Goal: Transaction & Acquisition: Purchase product/service

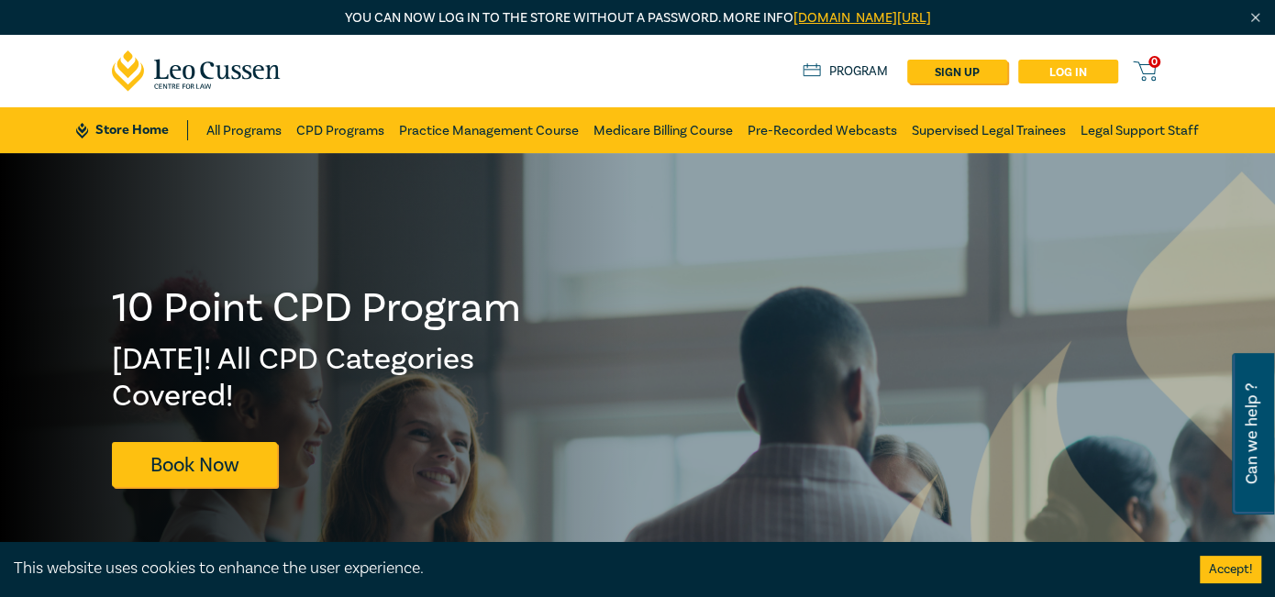
click at [1075, 77] on link "Log in" at bounding box center [1069, 72] width 100 height 24
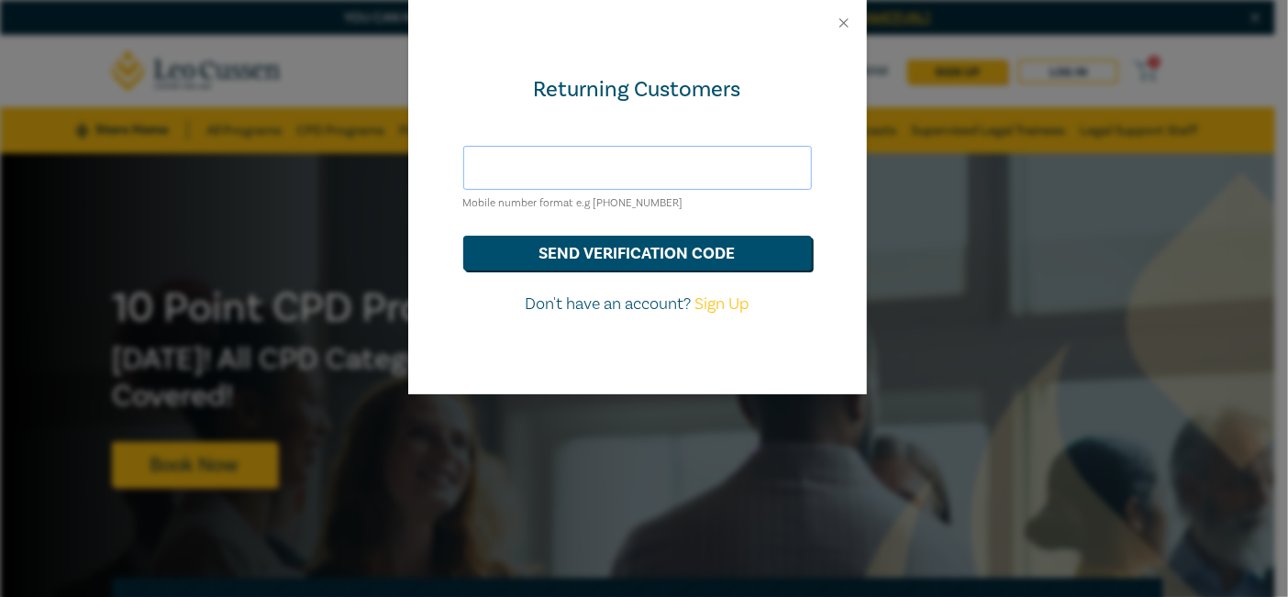
click at [605, 167] on input "text" at bounding box center [637, 168] width 349 height 44
click at [618, 167] on input "text" at bounding box center [637, 168] width 349 height 44
type input "hds@hoyledasilva.com.au"
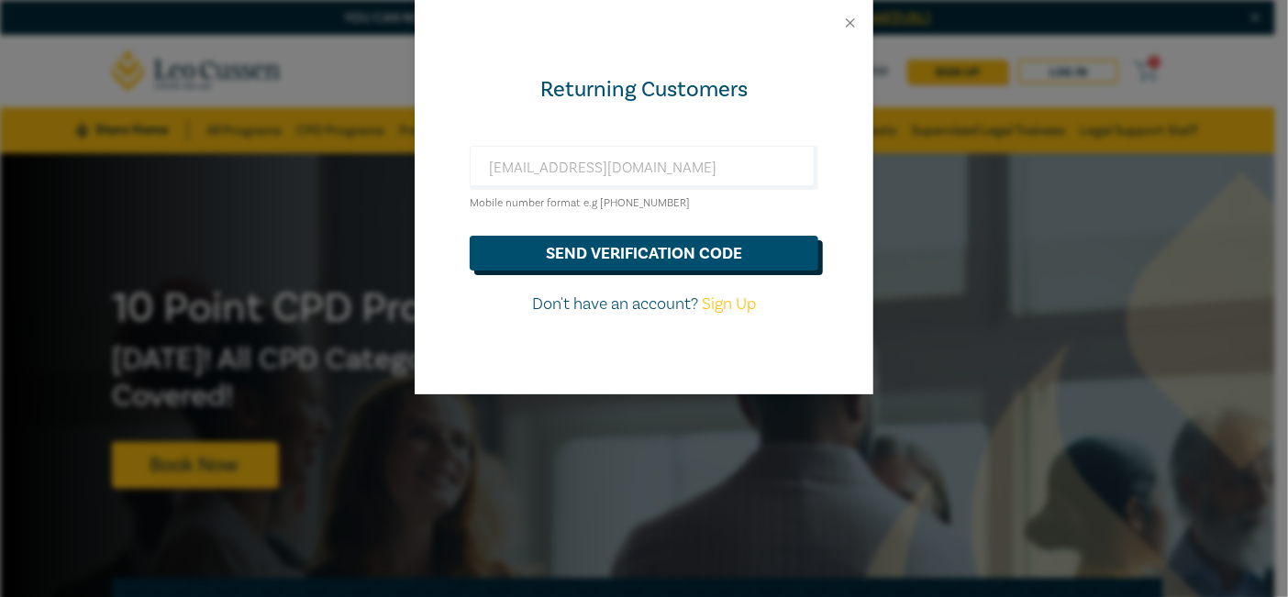
click at [631, 251] on button "send verification code" at bounding box center [644, 253] width 349 height 35
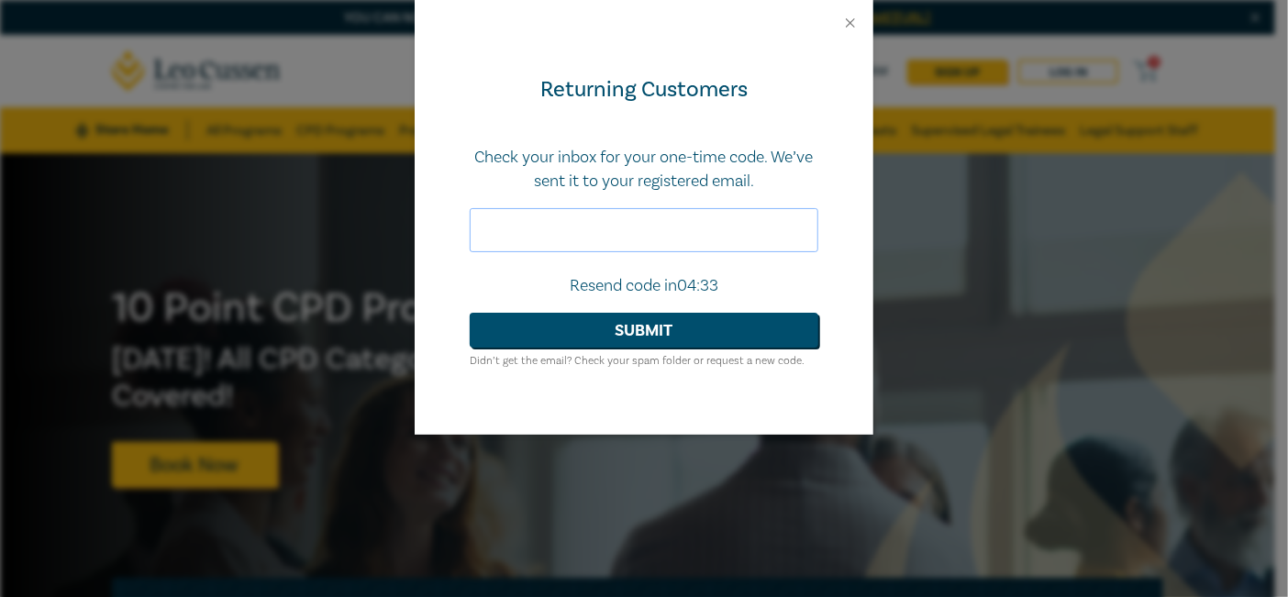
click at [513, 223] on input "text" at bounding box center [644, 230] width 349 height 44
click at [514, 224] on input "text" at bounding box center [644, 230] width 349 height 44
click at [737, 223] on input "text" at bounding box center [644, 230] width 349 height 44
click at [618, 229] on input "text" at bounding box center [644, 230] width 349 height 44
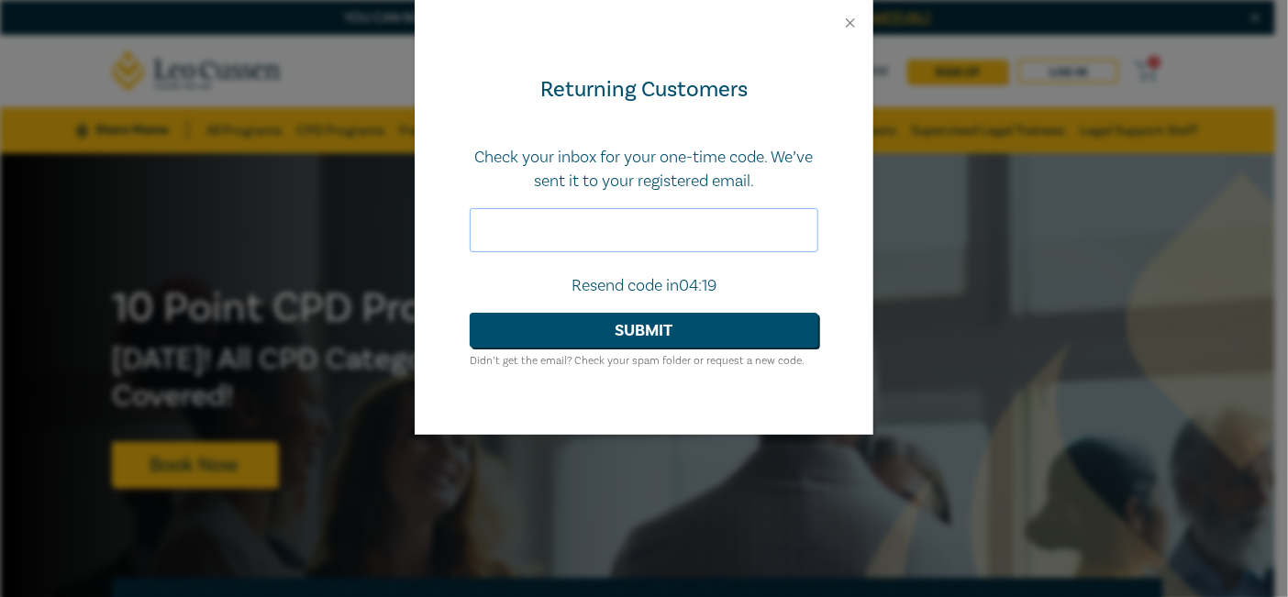
click at [613, 227] on input "text" at bounding box center [644, 230] width 349 height 44
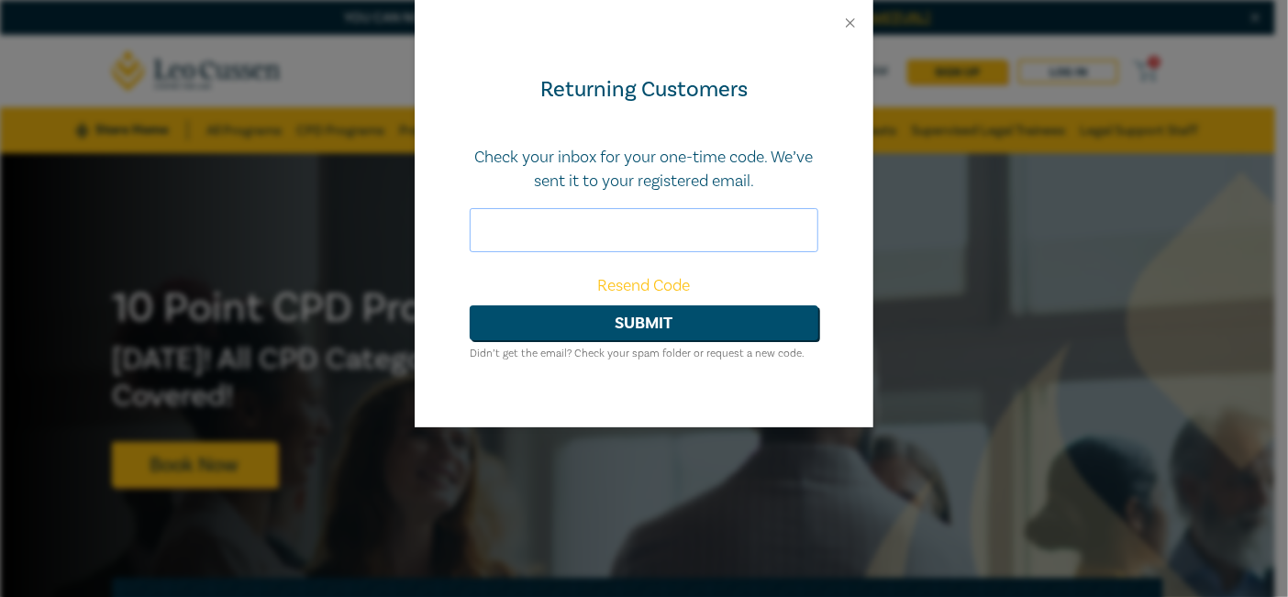
click at [614, 224] on input "text" at bounding box center [644, 230] width 349 height 44
click at [651, 283] on link "Resend Code" at bounding box center [644, 285] width 93 height 21
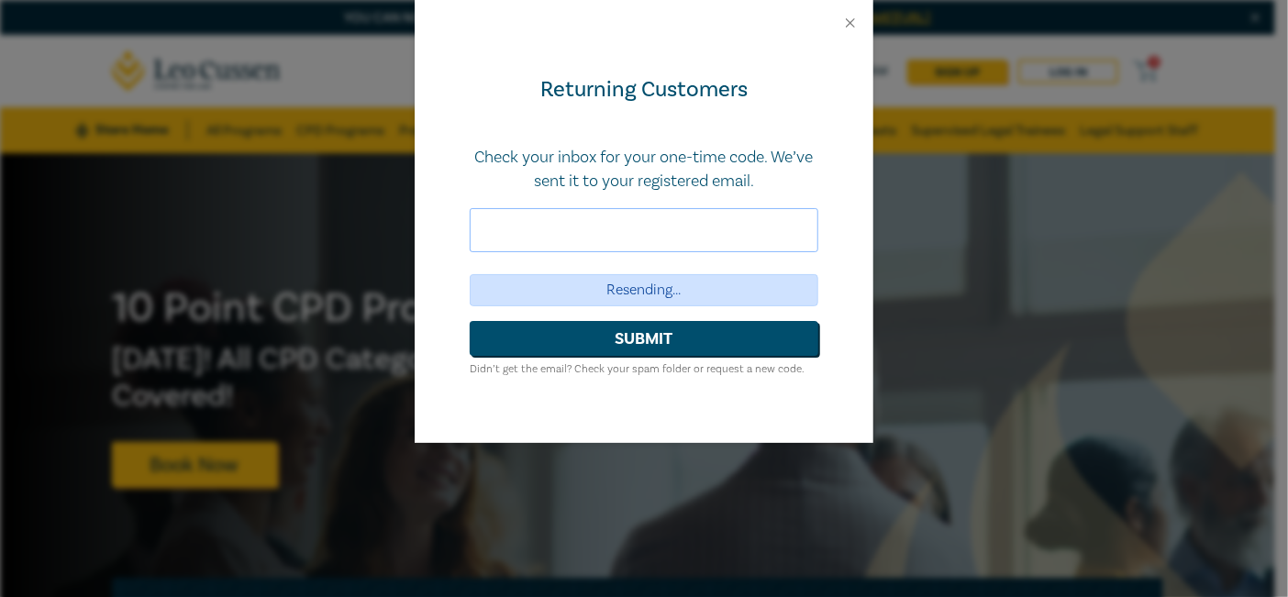
click at [582, 233] on input "text" at bounding box center [644, 230] width 349 height 44
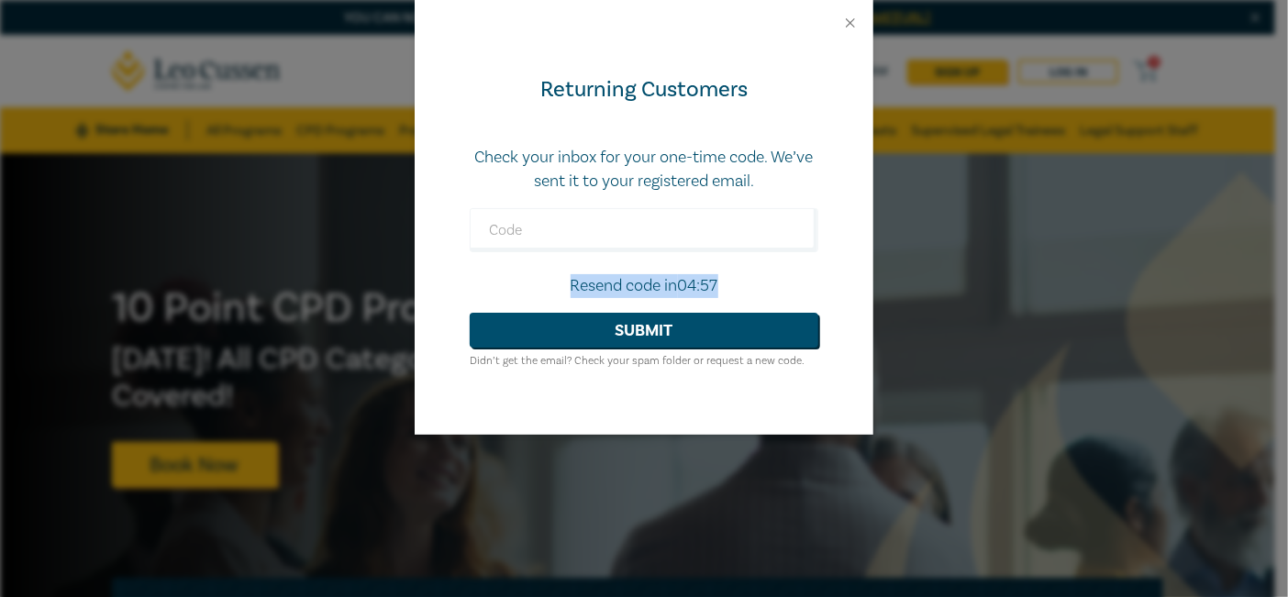
drag, startPoint x: 566, startPoint y: 284, endPoint x: 725, endPoint y: 284, distance: 158.7
click at [725, 284] on p "Resend code in 04:57" at bounding box center [644, 286] width 349 height 24
drag, startPoint x: 725, startPoint y: 284, endPoint x: 707, endPoint y: 284, distance: 17.5
copy p "Resend code in"
click at [761, 228] on input "text" at bounding box center [644, 230] width 349 height 44
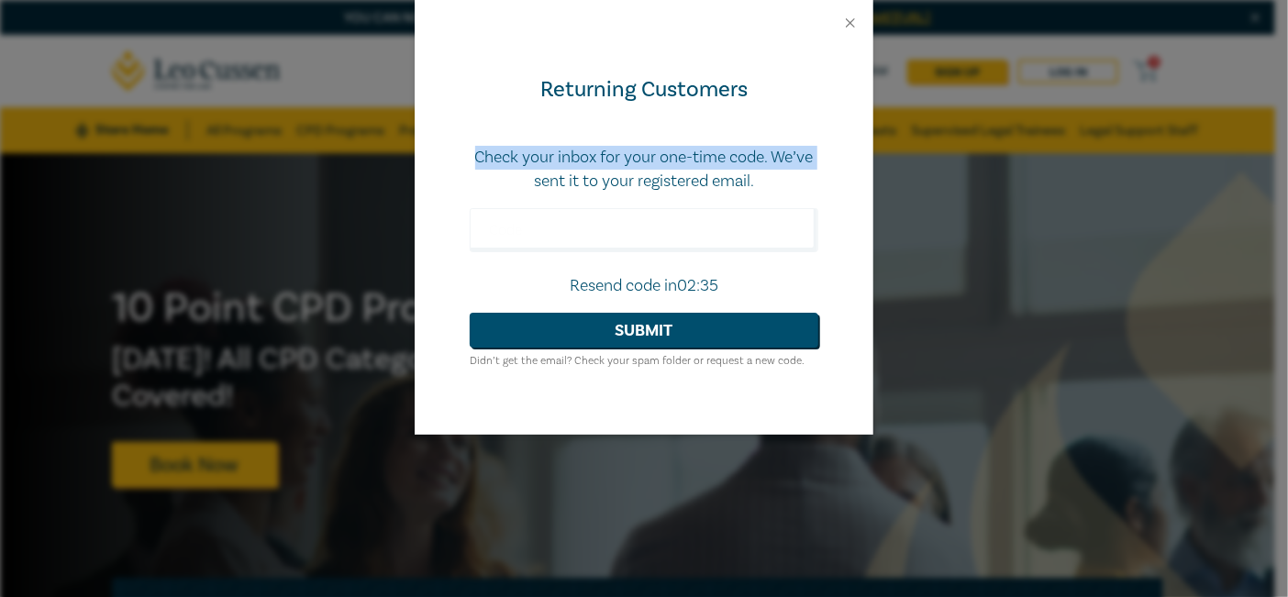
drag, startPoint x: 447, startPoint y: 134, endPoint x: 456, endPoint y: 177, distance: 44.1
click at [456, 177] on div "Returning Customers Check your inbox for your one-time code. We’ve sent it to y…" at bounding box center [644, 240] width 459 height 389
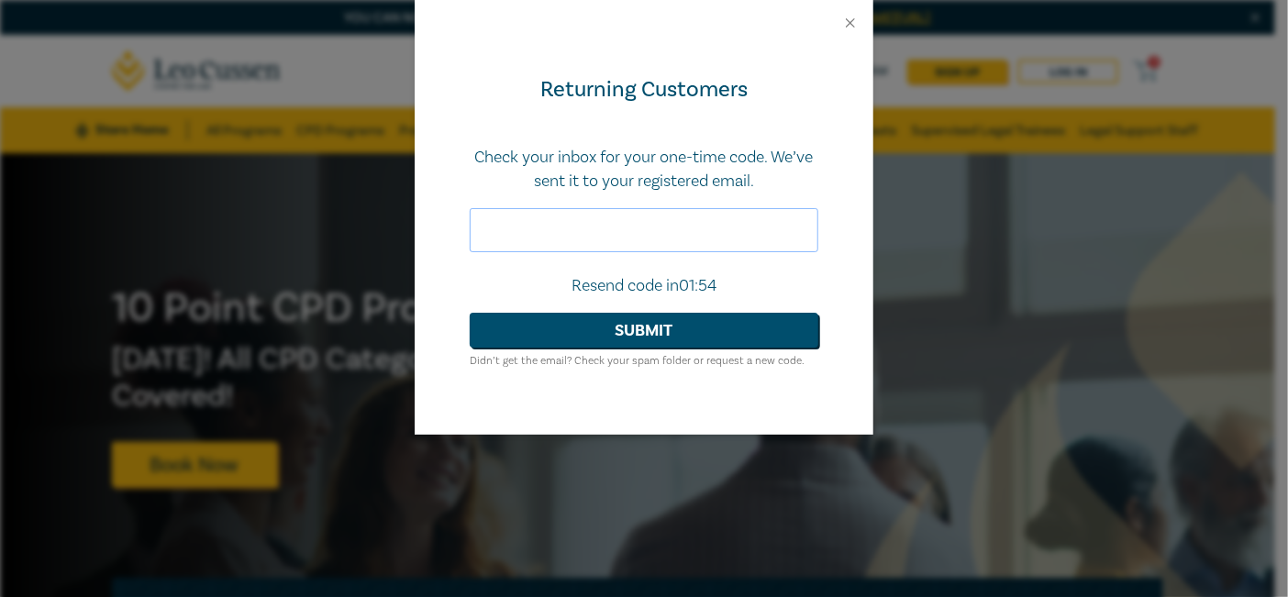
click at [517, 220] on input "text" at bounding box center [644, 230] width 349 height 44
paste input "148110"
type input "148110"
click at [636, 329] on button "Submit" at bounding box center [644, 330] width 349 height 35
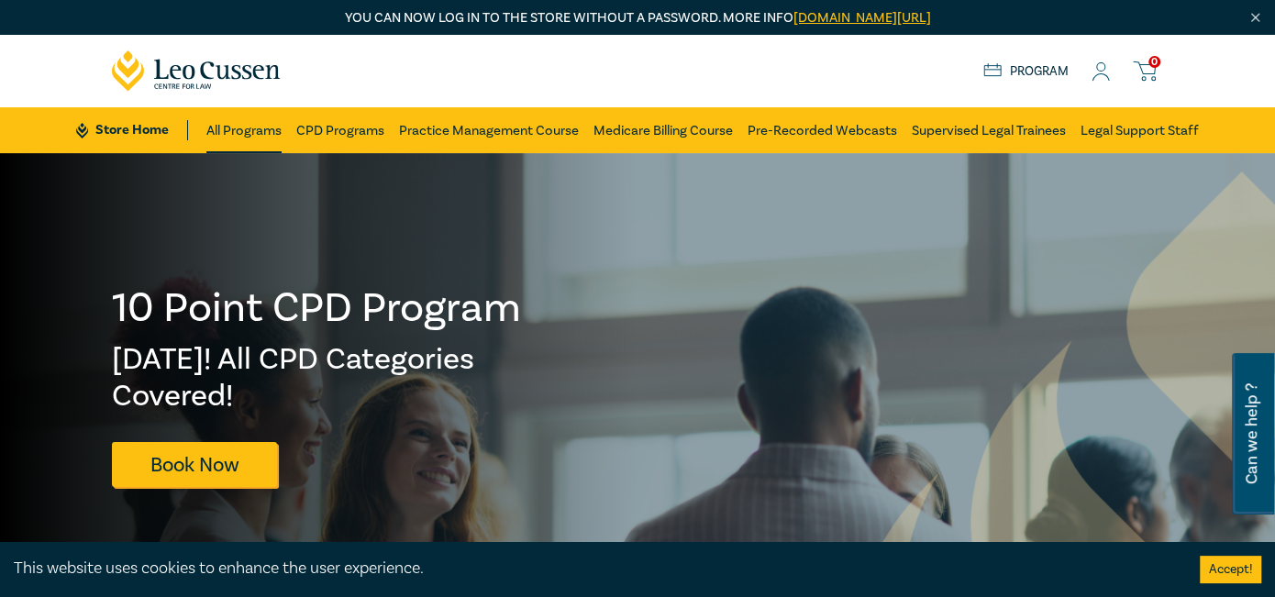
click at [258, 126] on link "All Programs" at bounding box center [243, 130] width 75 height 46
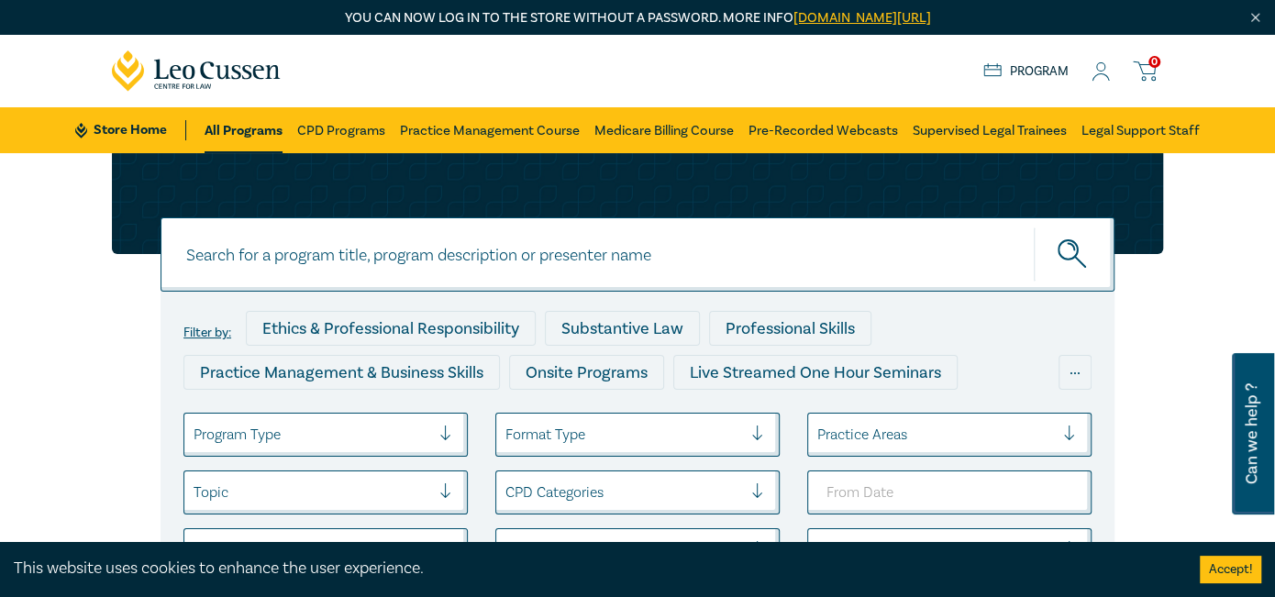
click at [301, 251] on input at bounding box center [638, 254] width 954 height 74
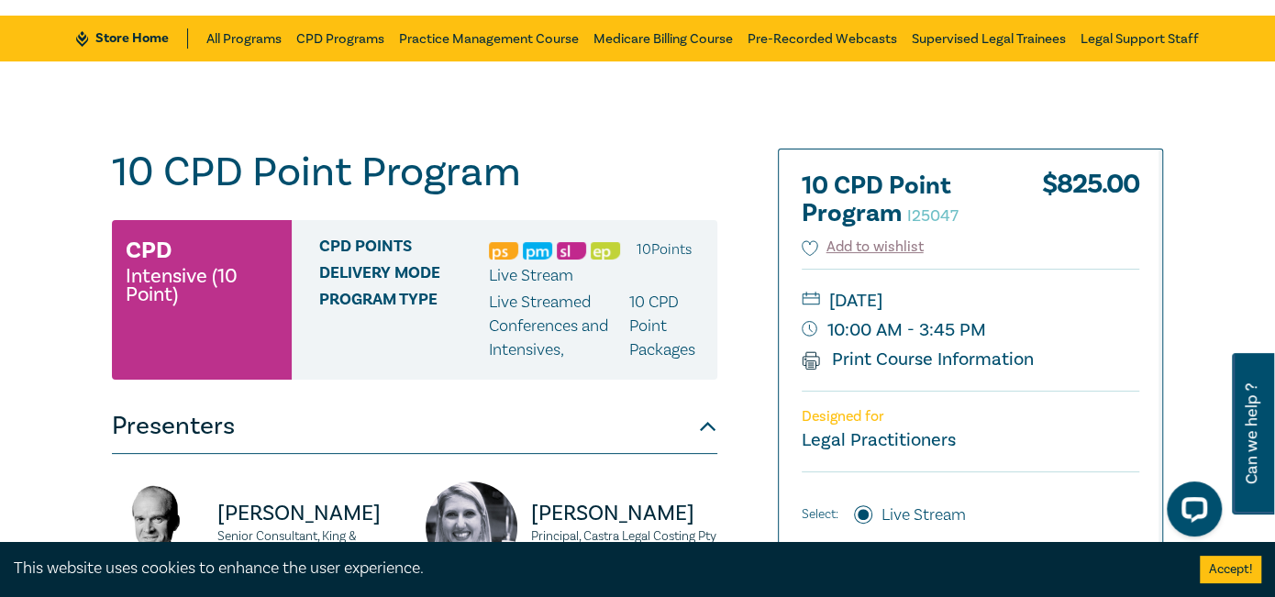
scroll to position [184, 0]
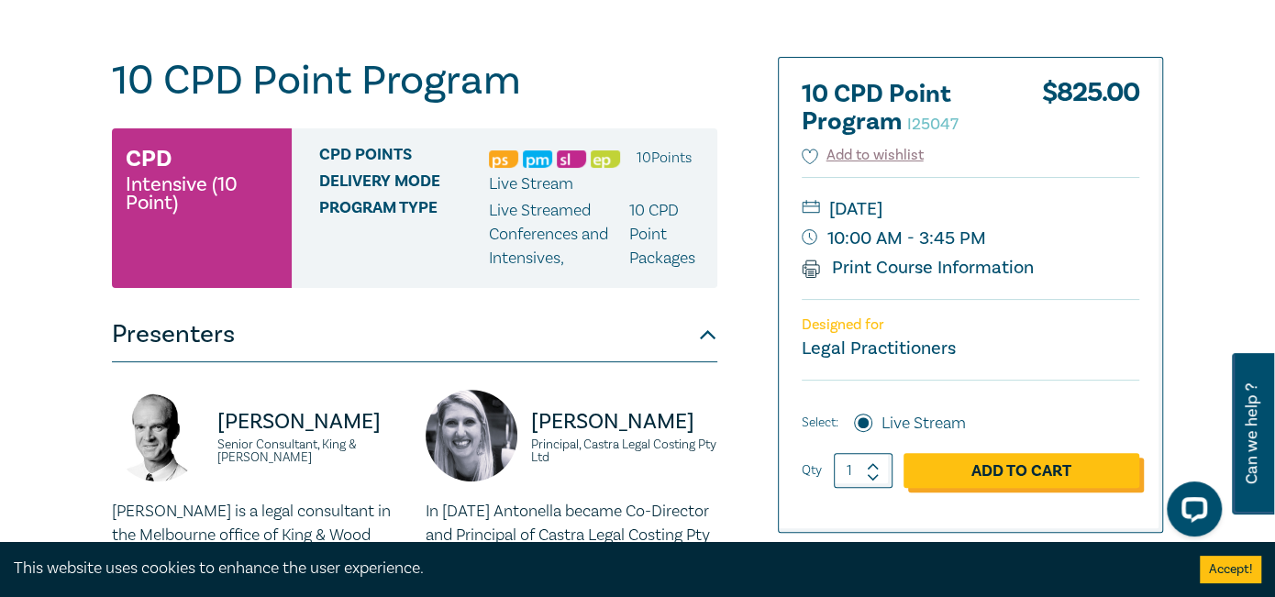
click at [1033, 470] on link "Add to Cart" at bounding box center [1022, 470] width 236 height 35
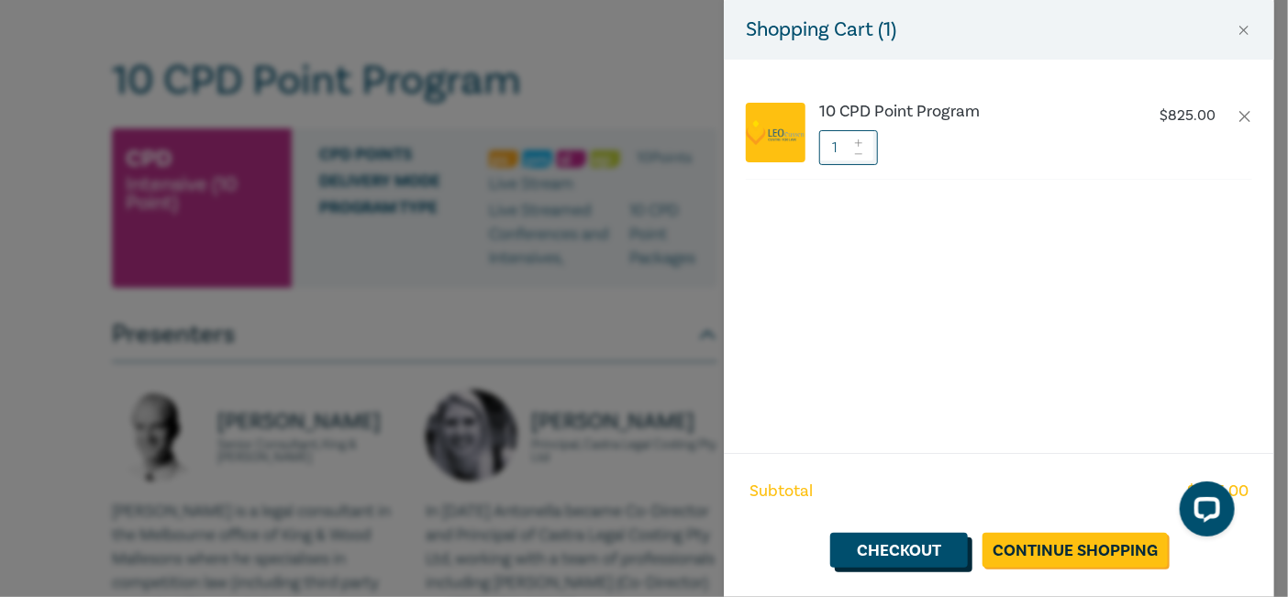
click at [922, 541] on link "Checkout" at bounding box center [899, 550] width 138 height 35
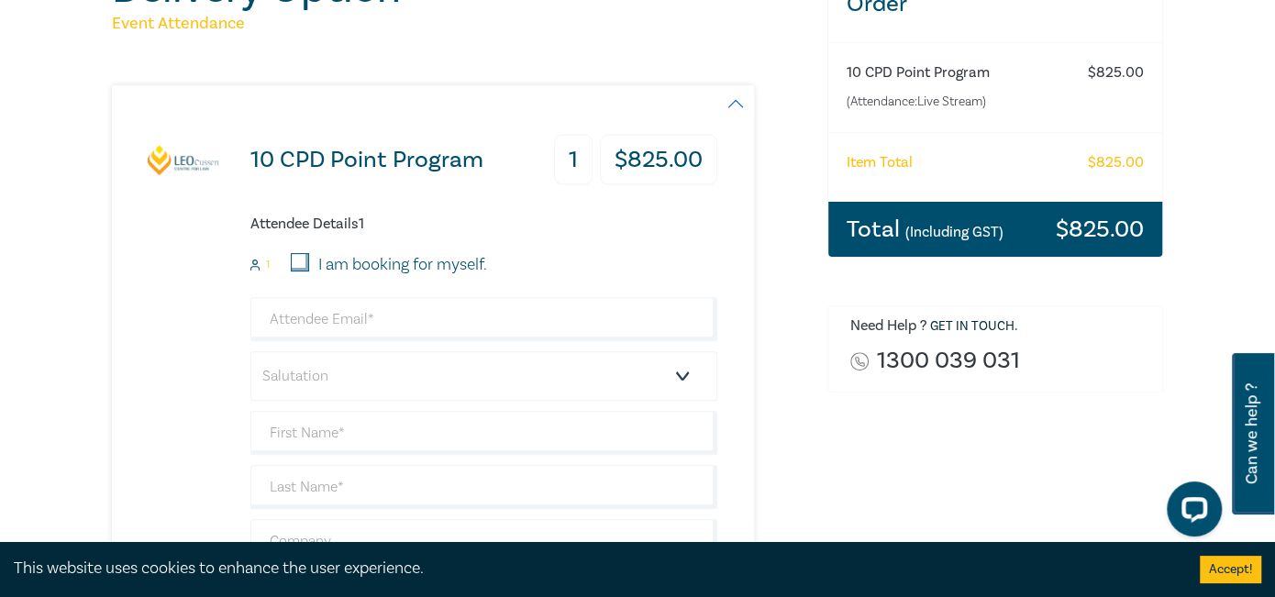
scroll to position [275, 0]
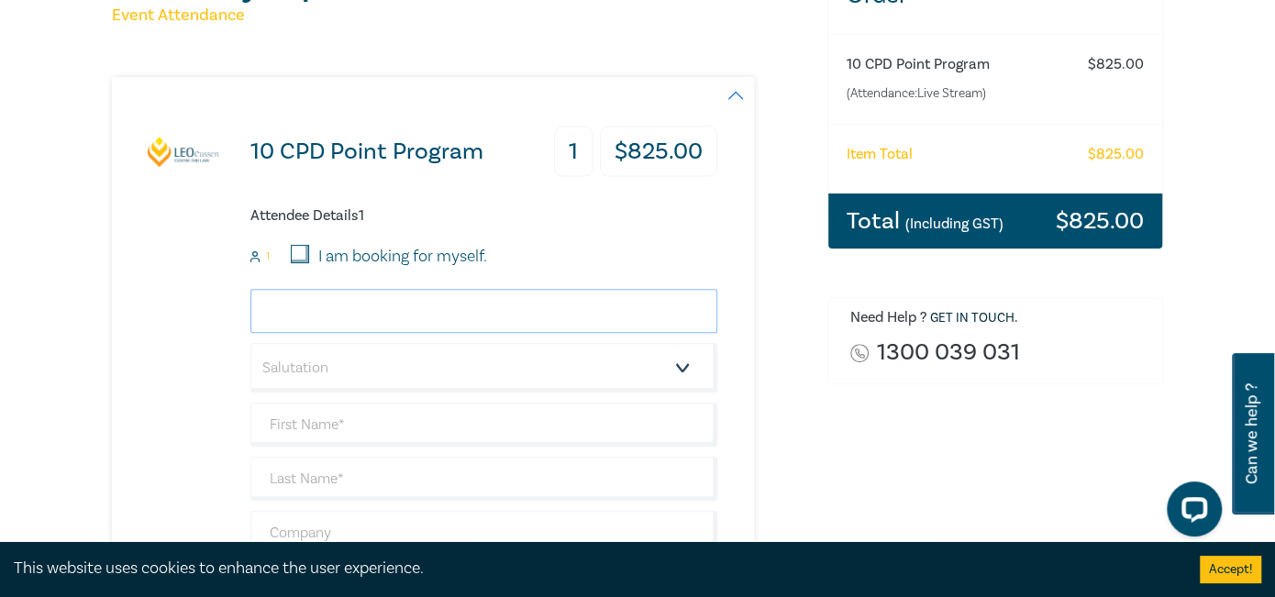
click at [349, 314] on input "email" at bounding box center [484, 311] width 467 height 44
type input "lpark@hoyledasilva.com.au"
click at [395, 359] on select "Salutation Mr. Mrs. Ms. Miss Dr. Prof. Other" at bounding box center [484, 368] width 467 height 50
select select "Miss"
click at [251, 343] on select "Salutation Mr. Mrs. Ms. Miss Dr. Prof. Other" at bounding box center [484, 368] width 467 height 50
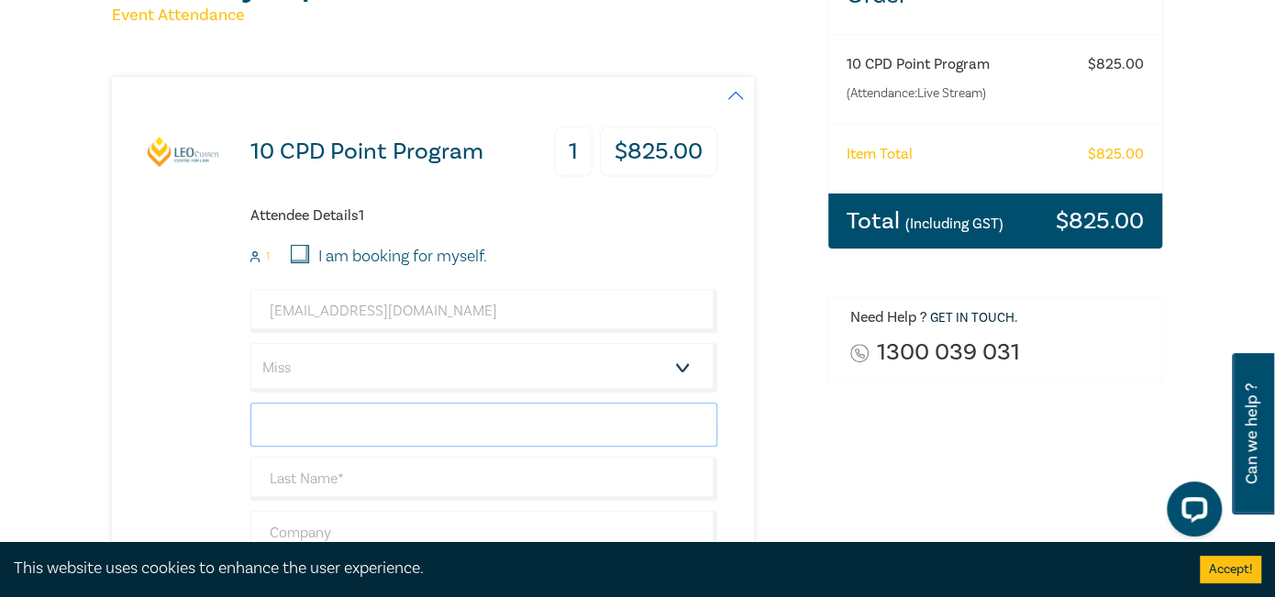
click at [325, 433] on input "text" at bounding box center [484, 425] width 467 height 44
type input "Lucia"
type input "Park"
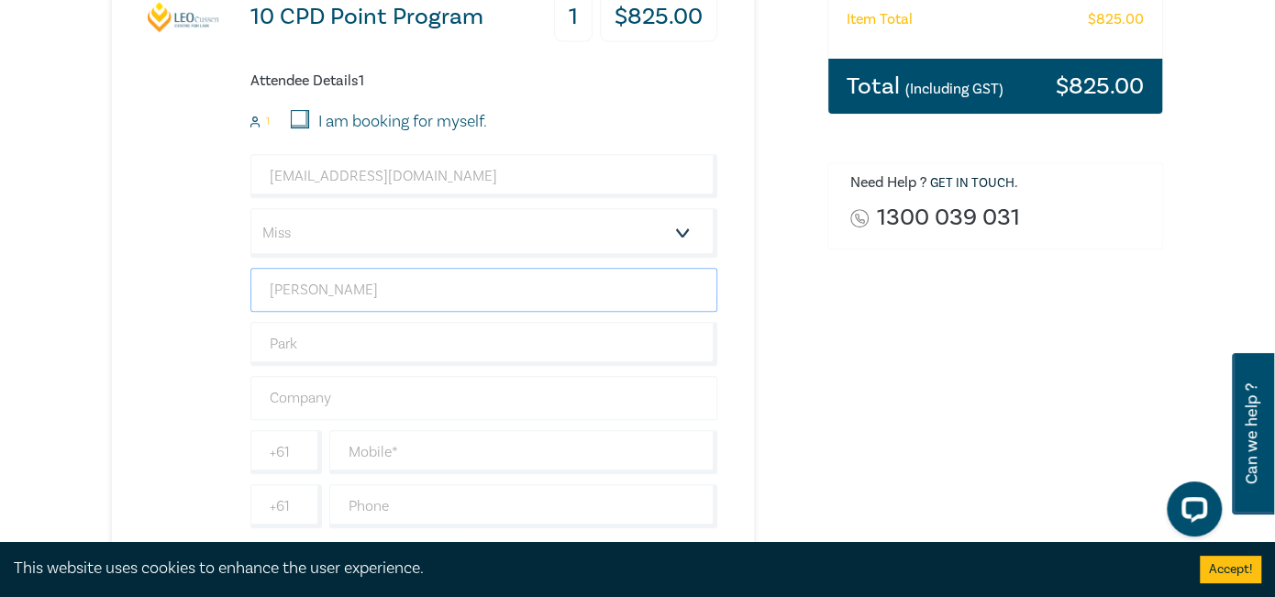
scroll to position [459, 0]
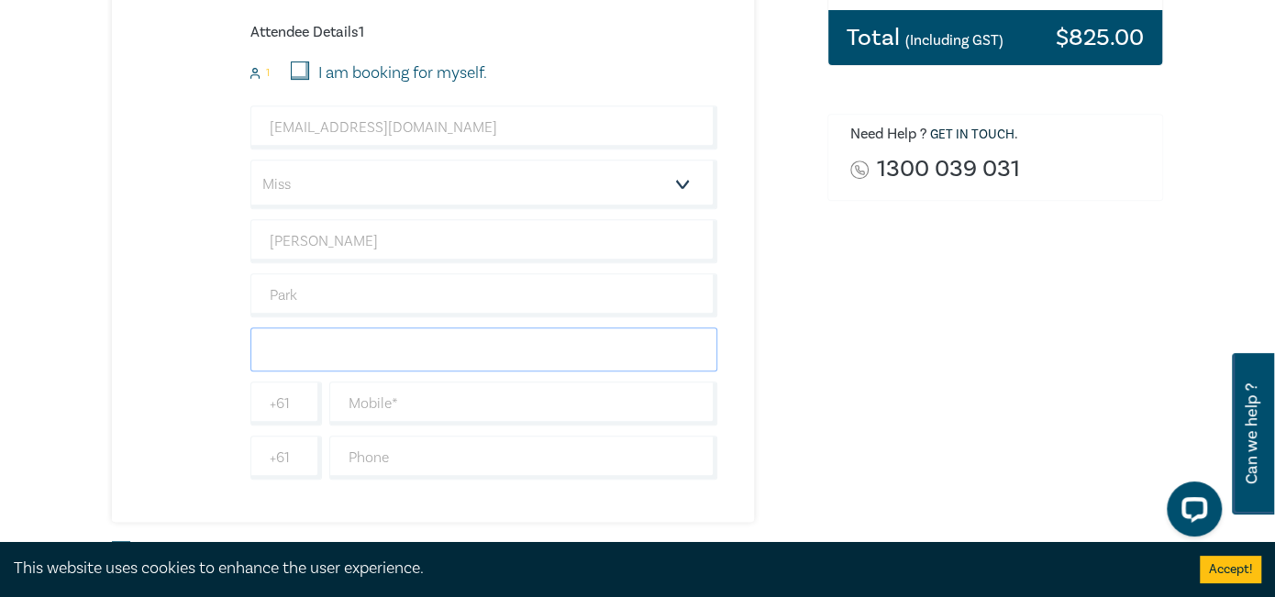
click at [339, 345] on input "text" at bounding box center [484, 350] width 467 height 44
type input "Hoyle Da Silva Lawyers"
click at [394, 407] on input "text" at bounding box center [523, 404] width 388 height 44
click at [414, 406] on input "text" at bounding box center [523, 404] width 388 height 44
paste input ") 9108 7324"
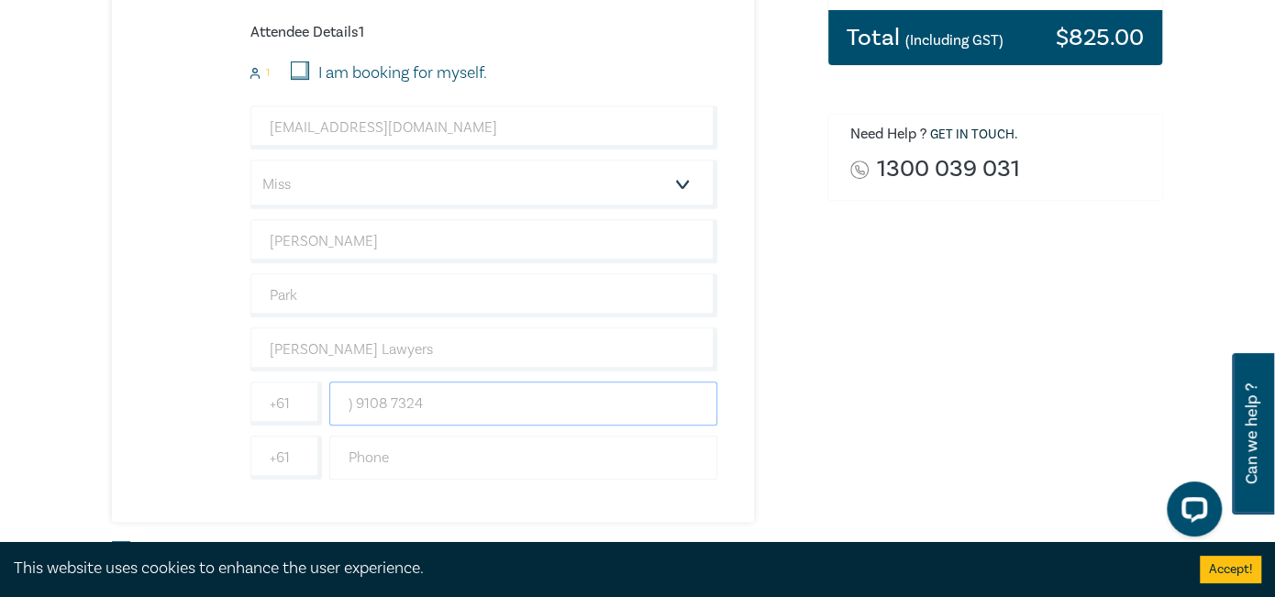
type input ") 9108 7324"
click at [394, 442] on input "text" at bounding box center [523, 458] width 388 height 44
paste input ") 9108 7324"
type input ") 9108 7324"
click at [360, 398] on input ") 9108 7324" at bounding box center [523, 404] width 388 height 44
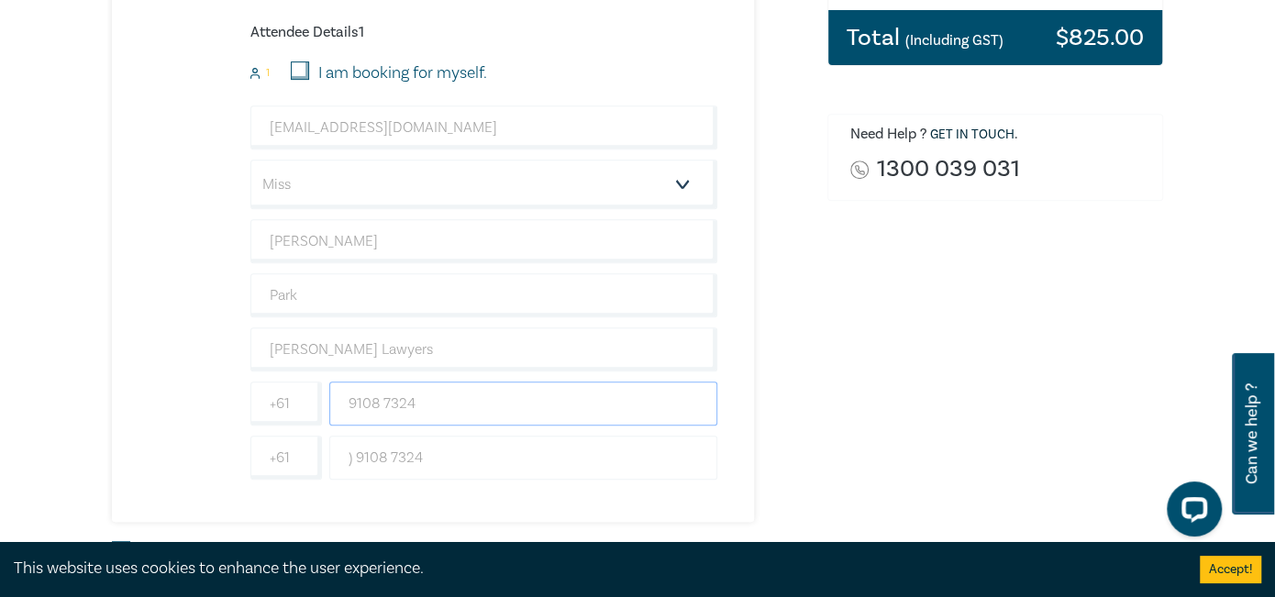
type input "9108 7324"
click at [352, 452] on input ") 9108 7324" at bounding box center [523, 458] width 388 height 44
type input "9108 7324"
click at [344, 401] on input "9108 7324" at bounding box center [523, 404] width 388 height 44
type input "039108 7324"
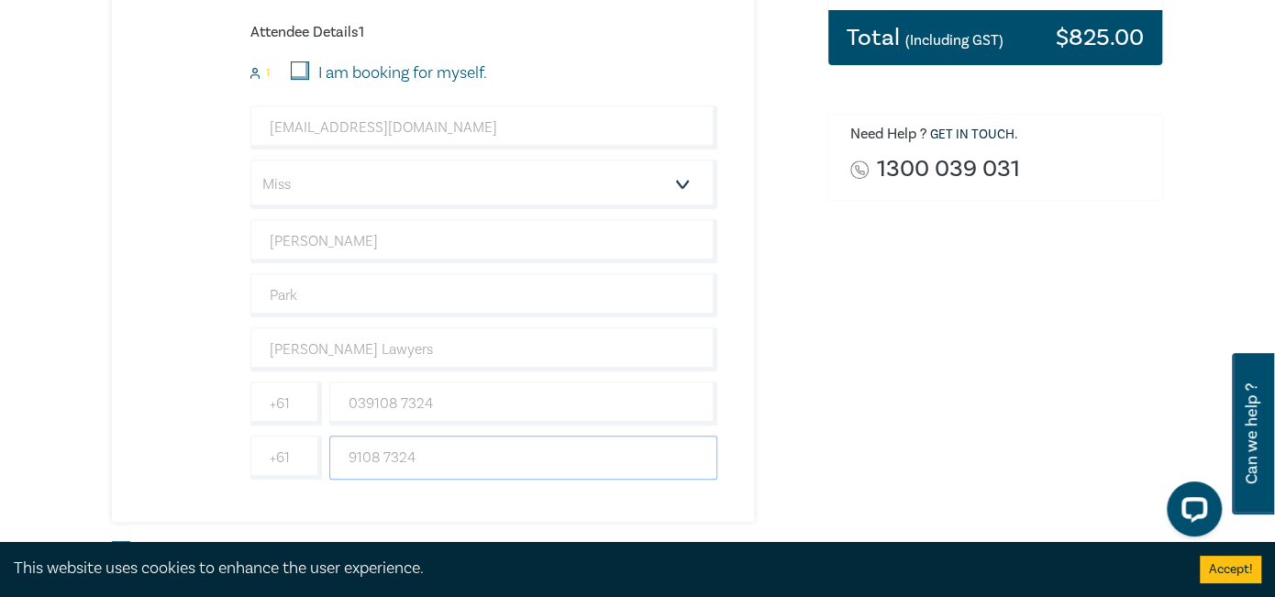
click at [351, 451] on input "9108 7324" at bounding box center [523, 458] width 388 height 44
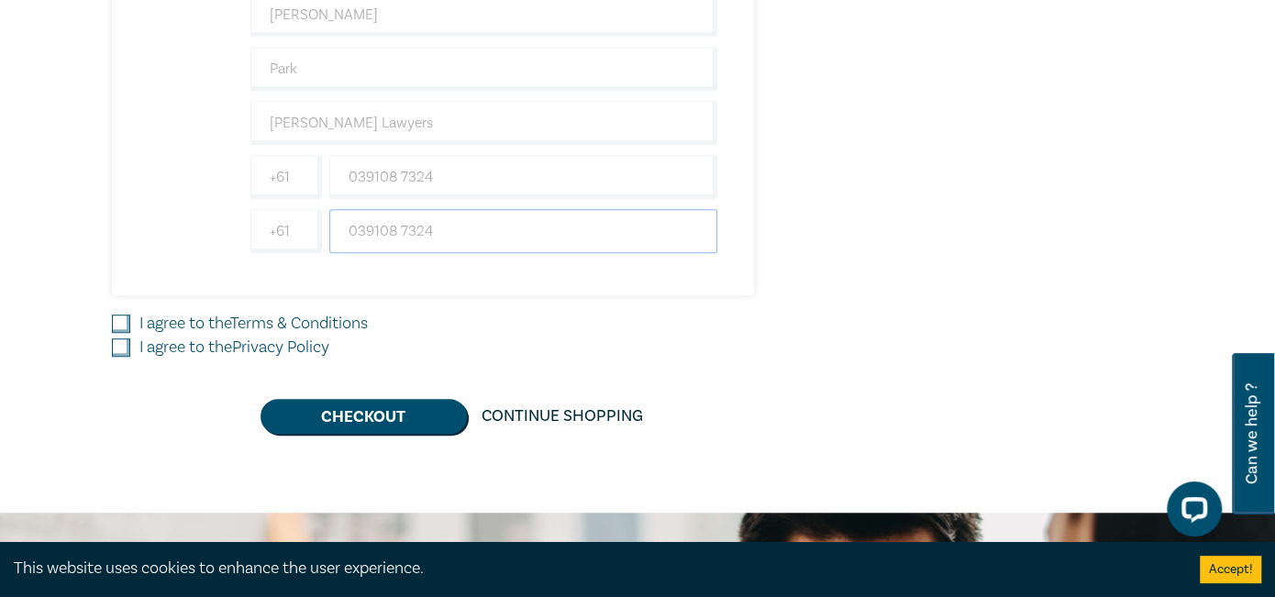
scroll to position [734, 0]
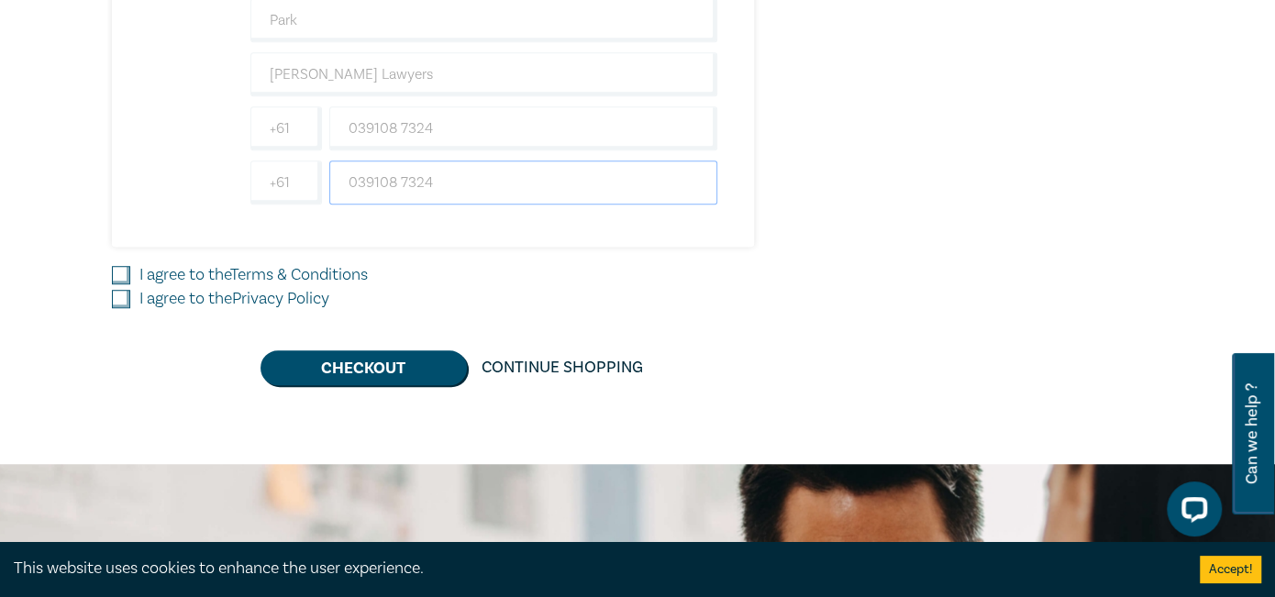
type input "039108 7324"
click at [123, 267] on input "I agree to the Terms & Conditions" at bounding box center [121, 275] width 18 height 18
checkbox input "true"
click at [123, 294] on input "I agree to the Privacy Policy" at bounding box center [121, 299] width 18 height 18
checkbox input "true"
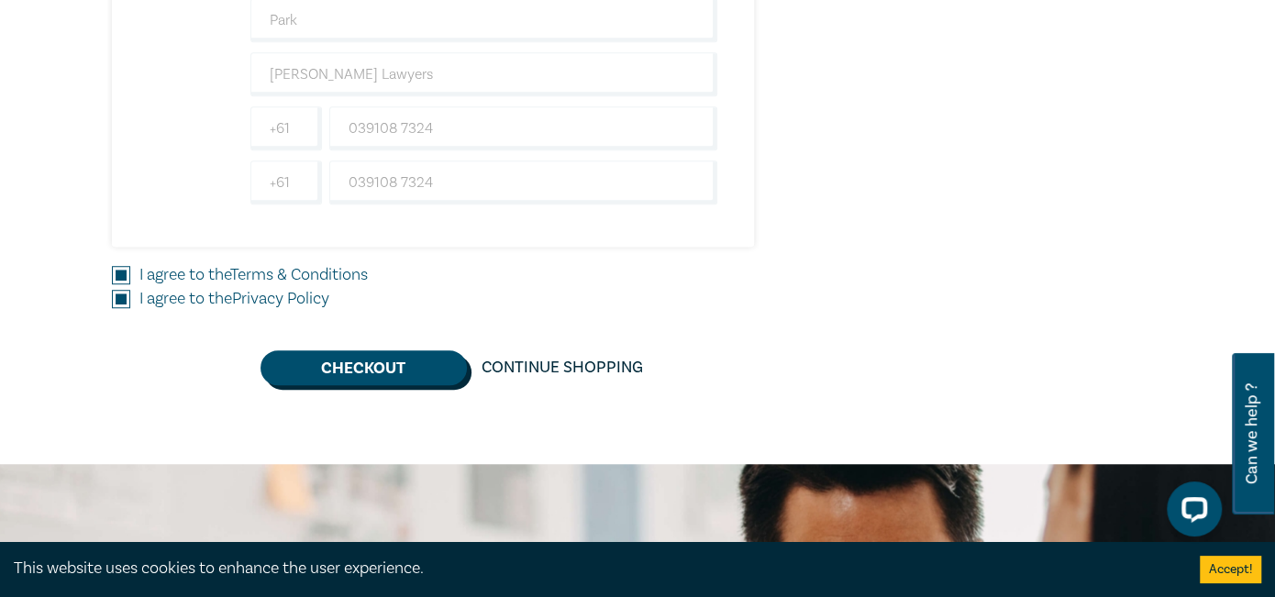
click at [322, 362] on button "Checkout" at bounding box center [364, 368] width 206 height 35
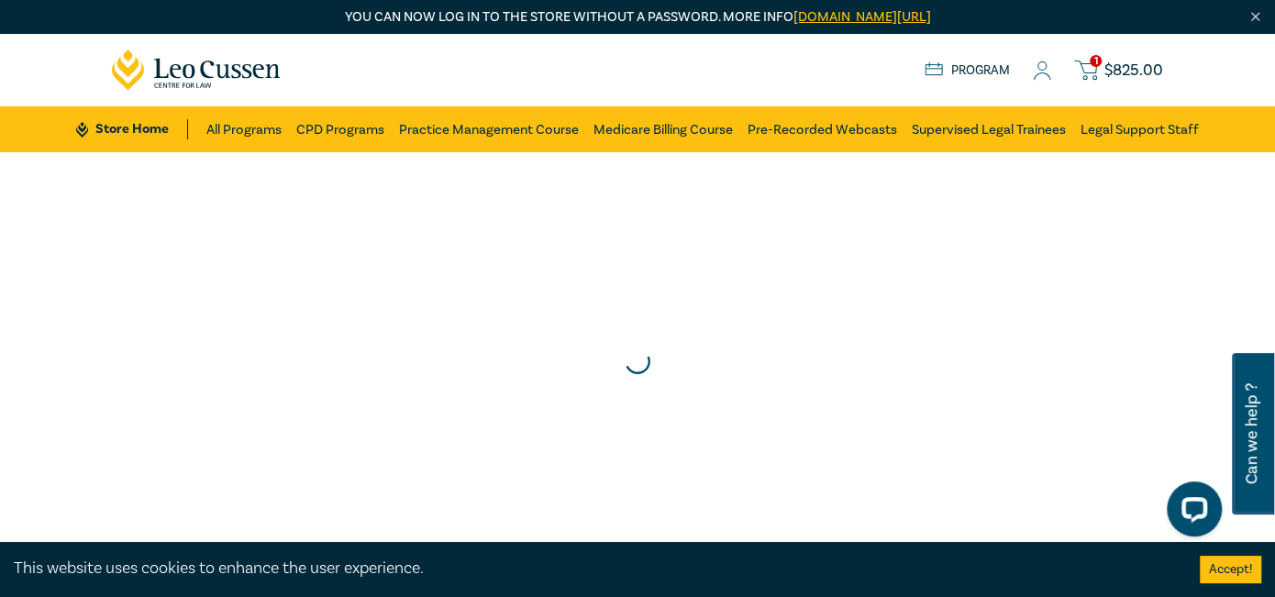
scroll to position [0, 0]
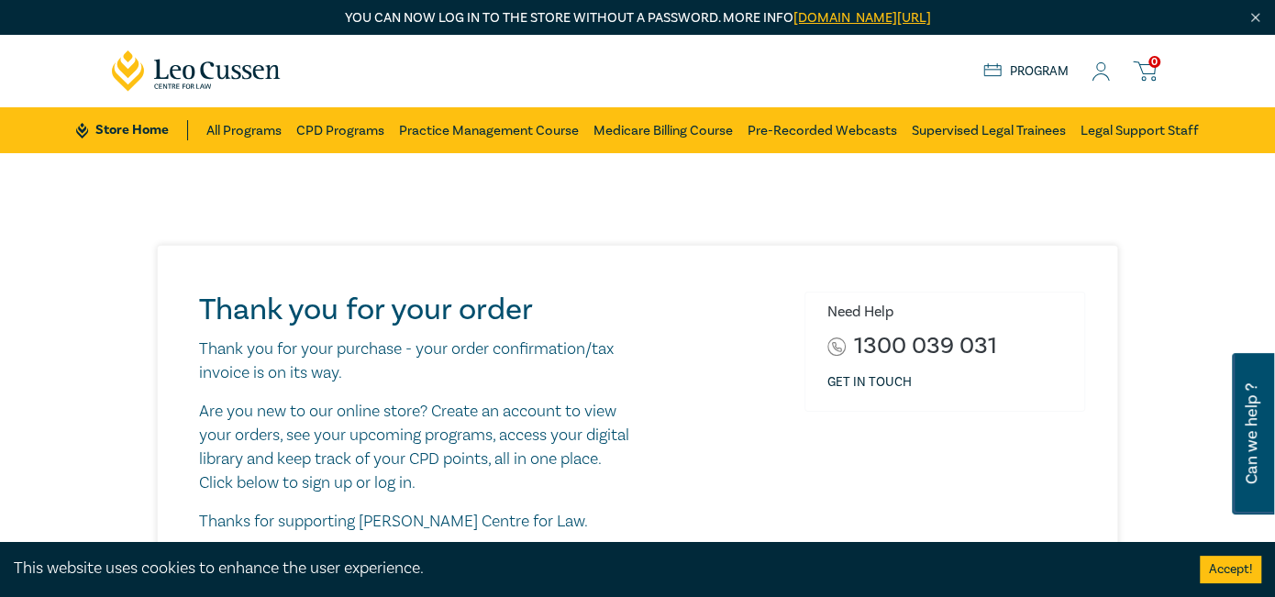
click at [1092, 65] on icon at bounding box center [1101, 71] width 18 height 19
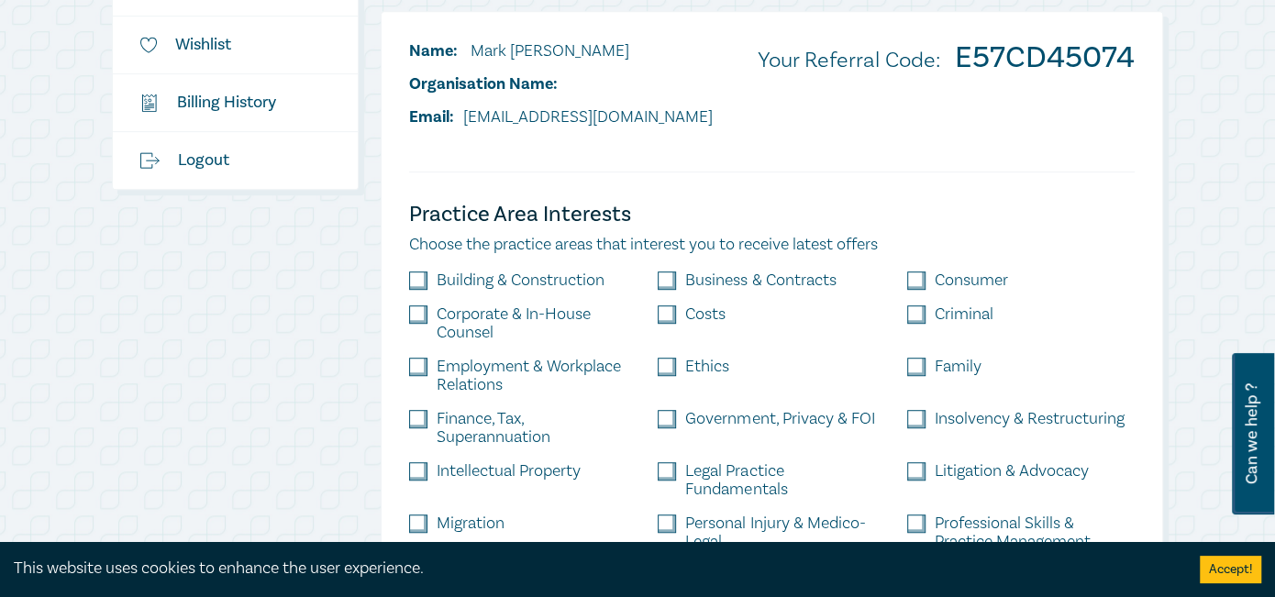
scroll to position [551, 0]
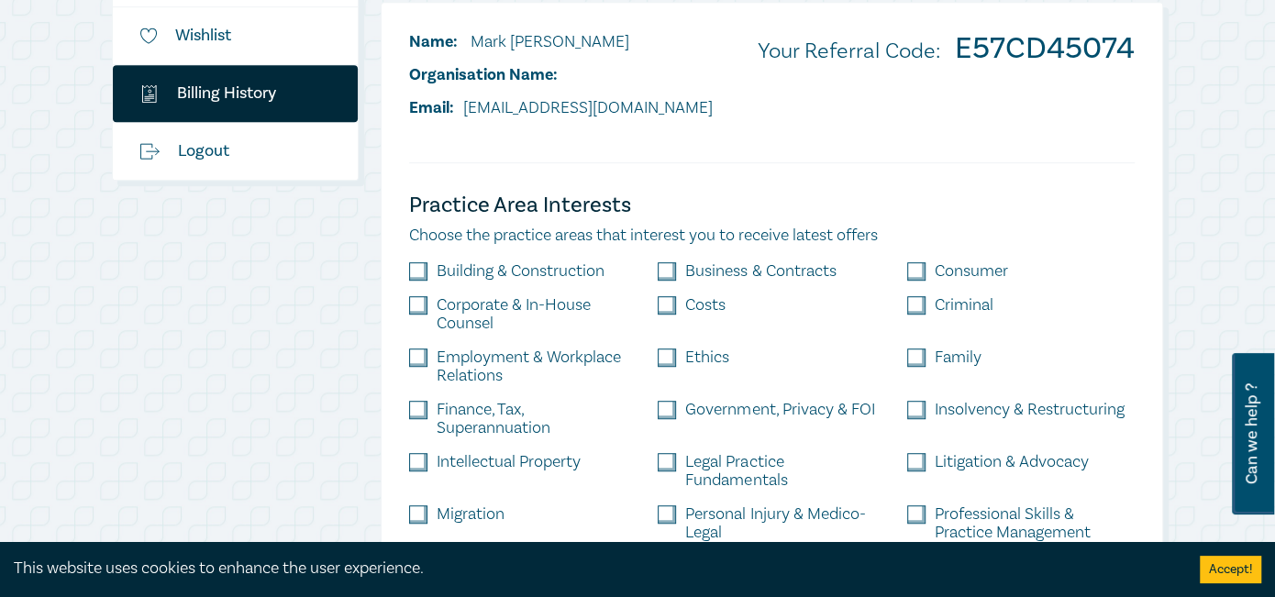
click at [220, 93] on link "$ Billing History" at bounding box center [235, 93] width 245 height 57
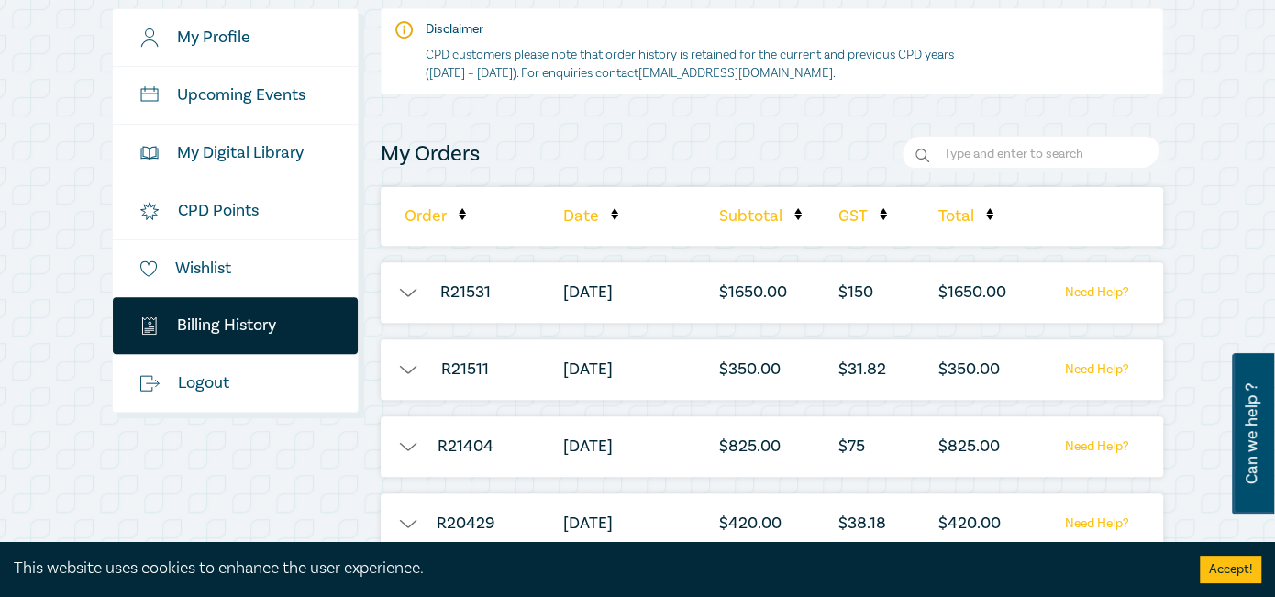
scroll to position [367, 0]
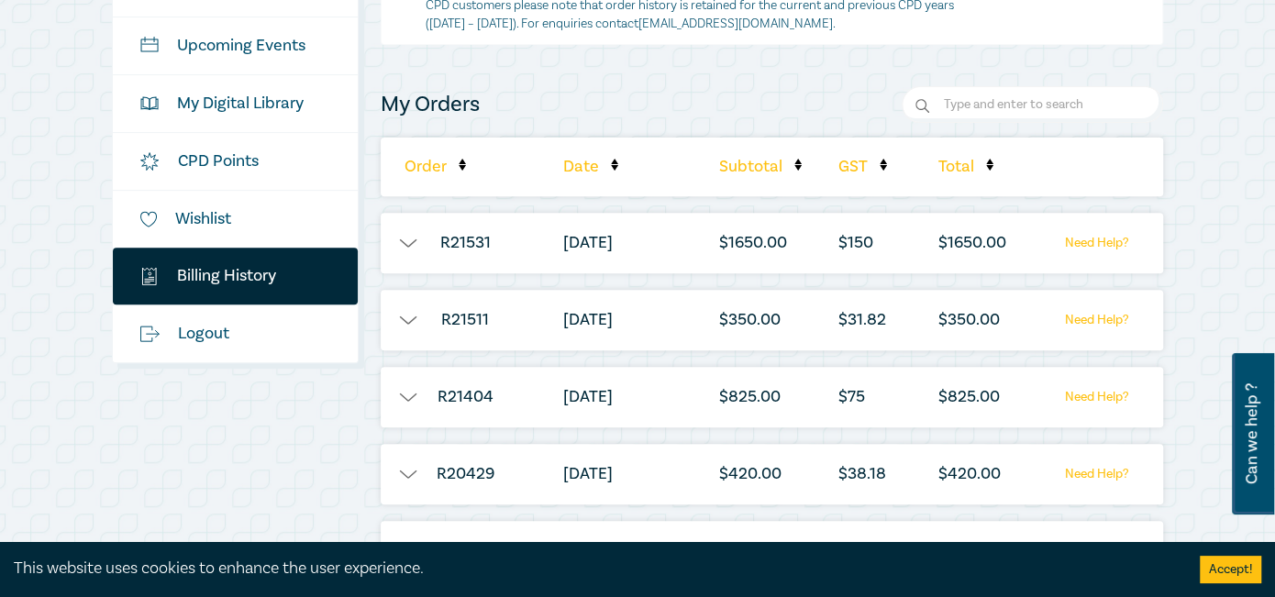
click at [414, 246] on button "button" at bounding box center [408, 243] width 55 height 18
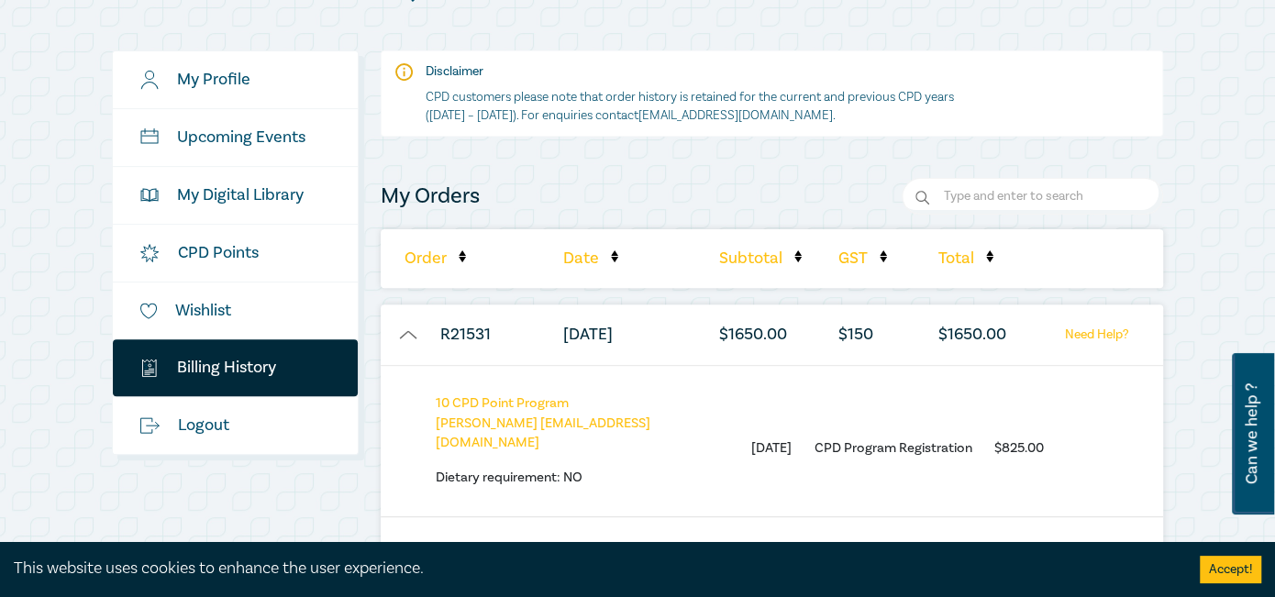
scroll to position [184, 0]
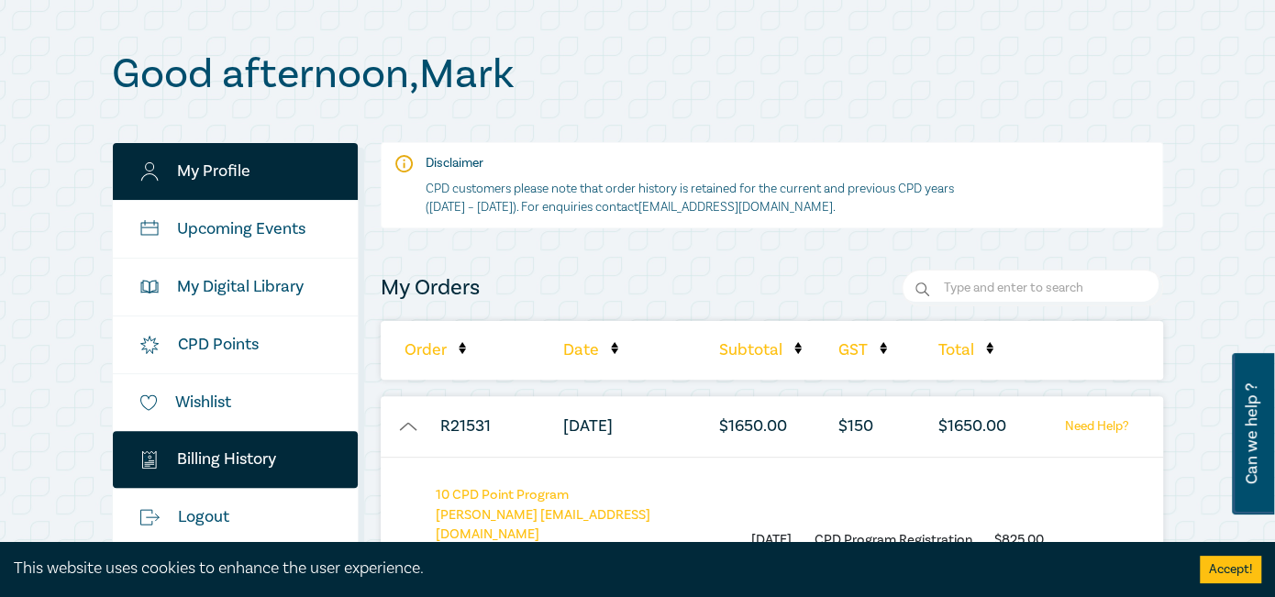
click at [231, 169] on link "My Profile" at bounding box center [235, 171] width 245 height 57
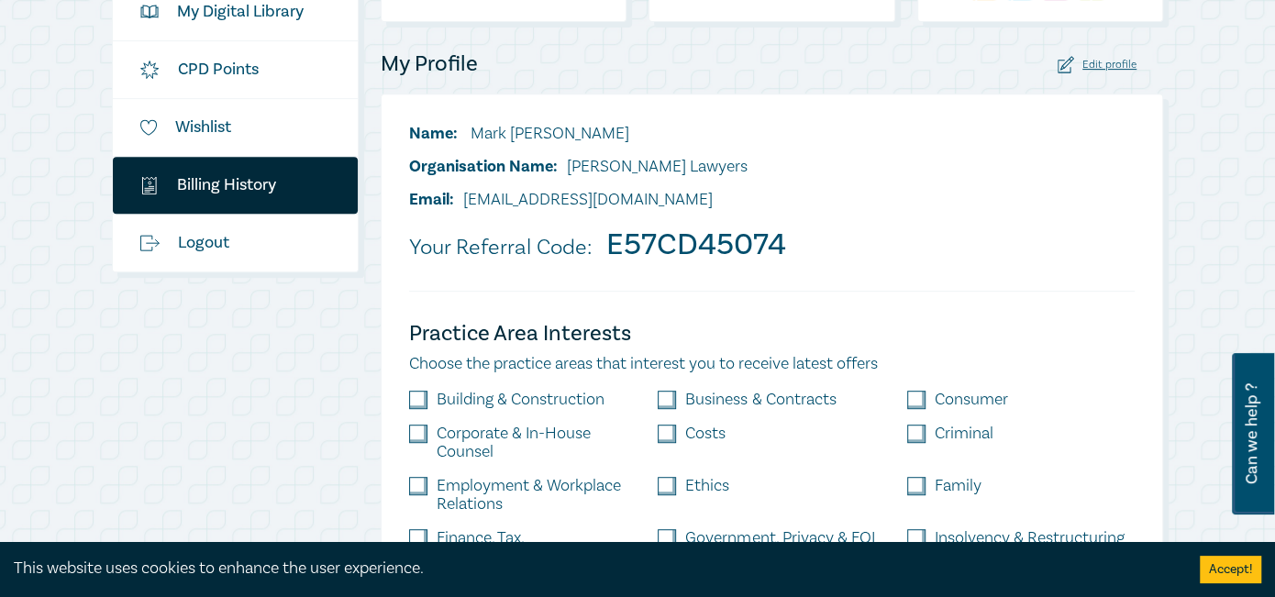
click at [243, 182] on link "$ Billing History" at bounding box center [235, 185] width 245 height 57
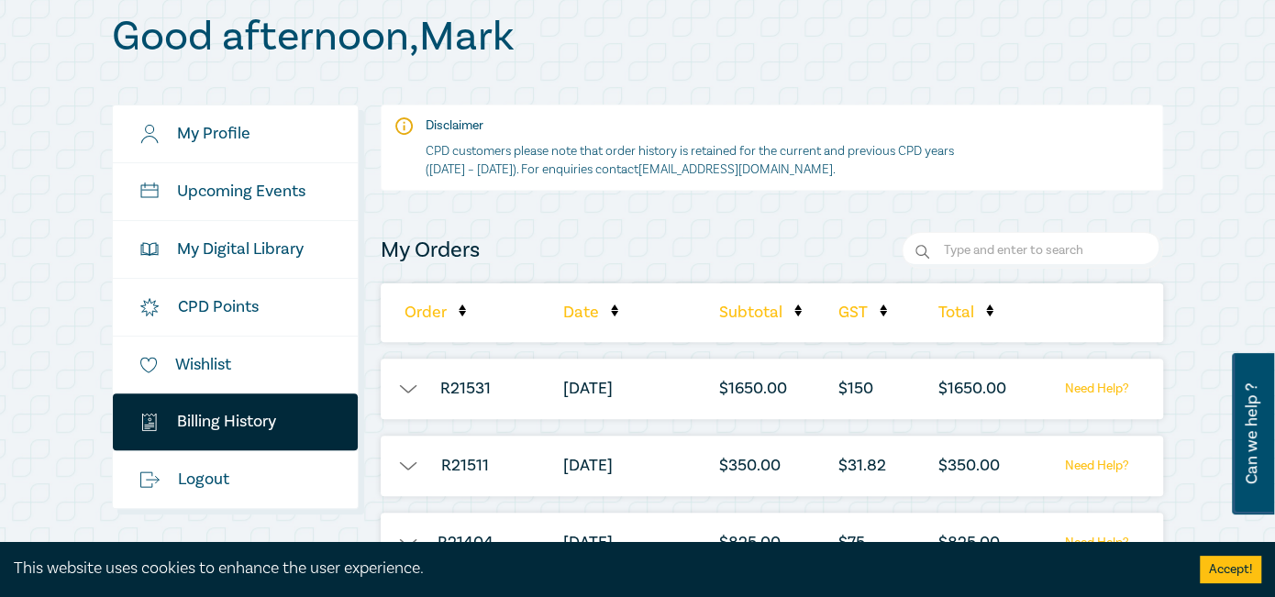
scroll to position [92, 0]
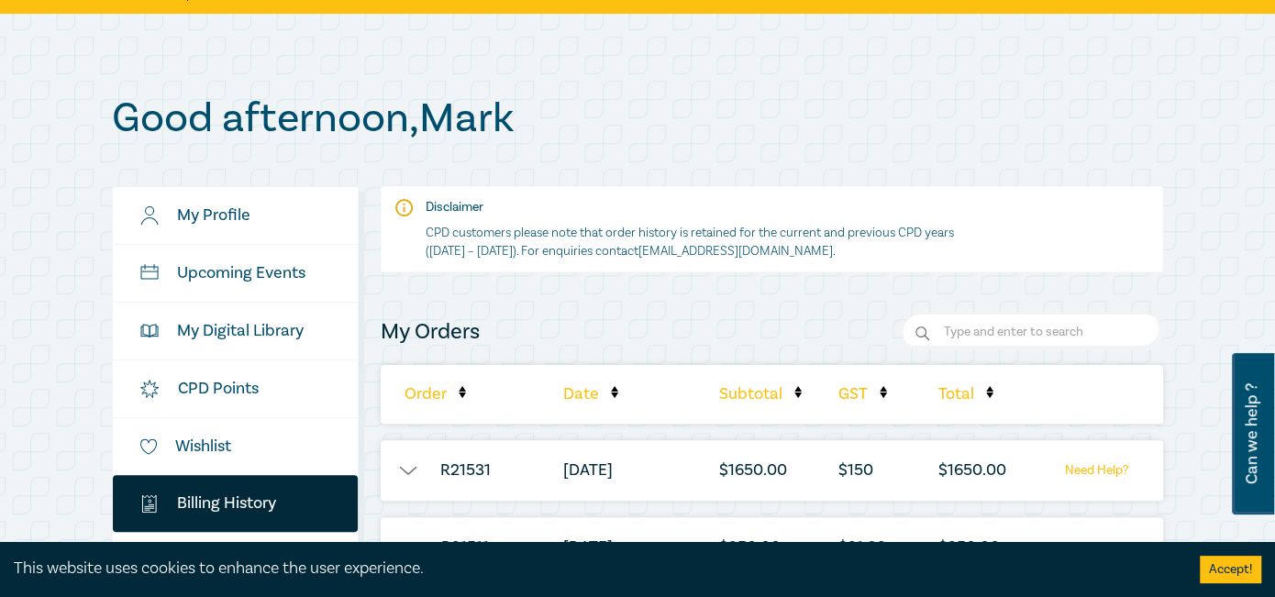
scroll to position [92, 0]
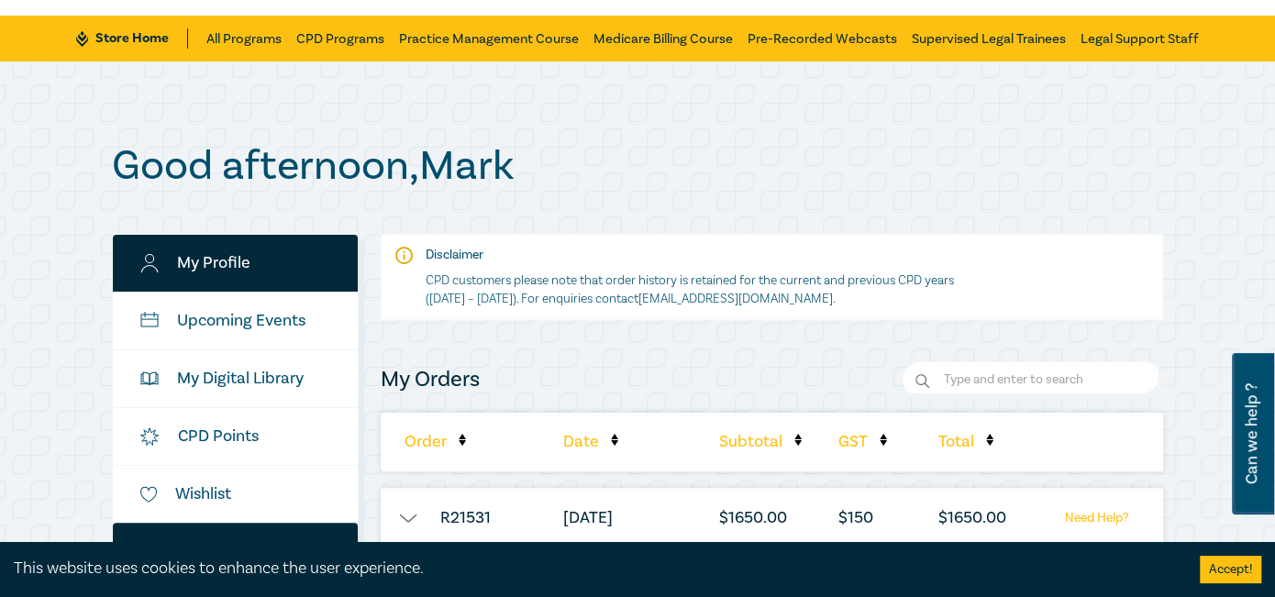
click at [218, 261] on link "My Profile" at bounding box center [235, 263] width 245 height 57
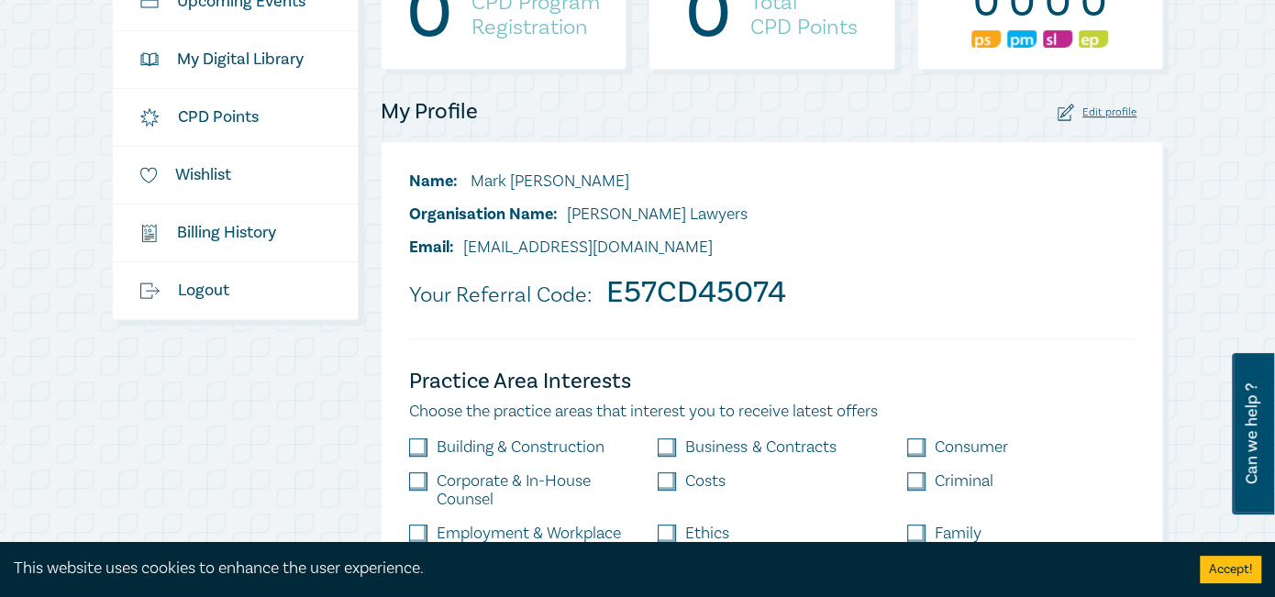
scroll to position [275, 0]
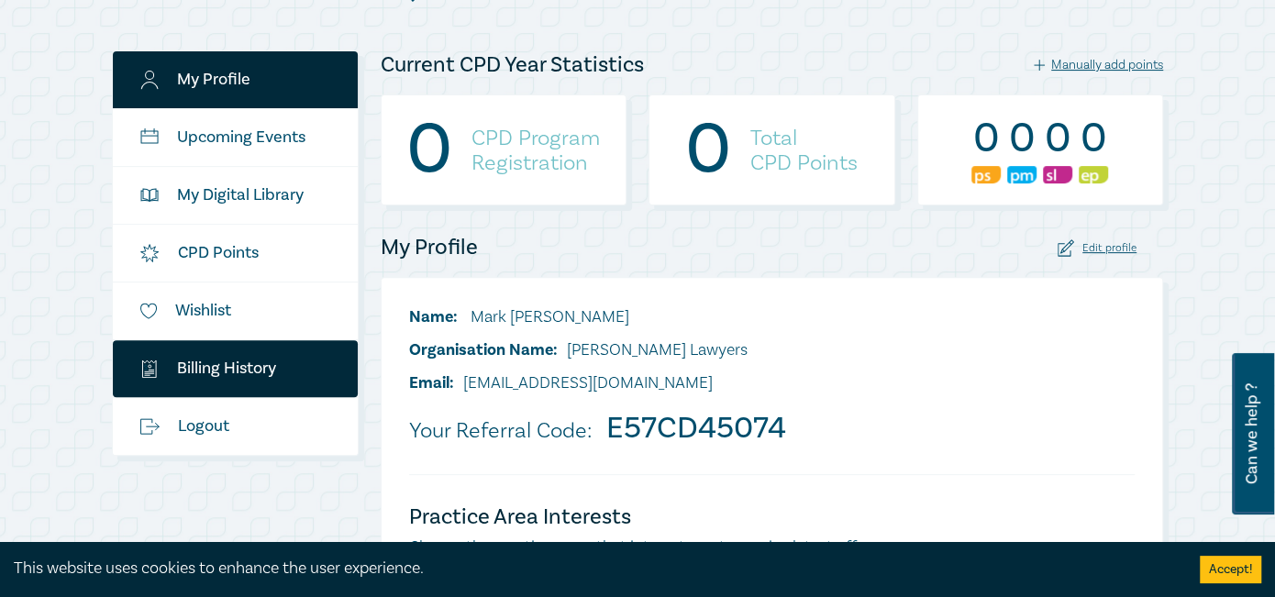
click at [243, 372] on link "$ Billing History" at bounding box center [235, 368] width 245 height 57
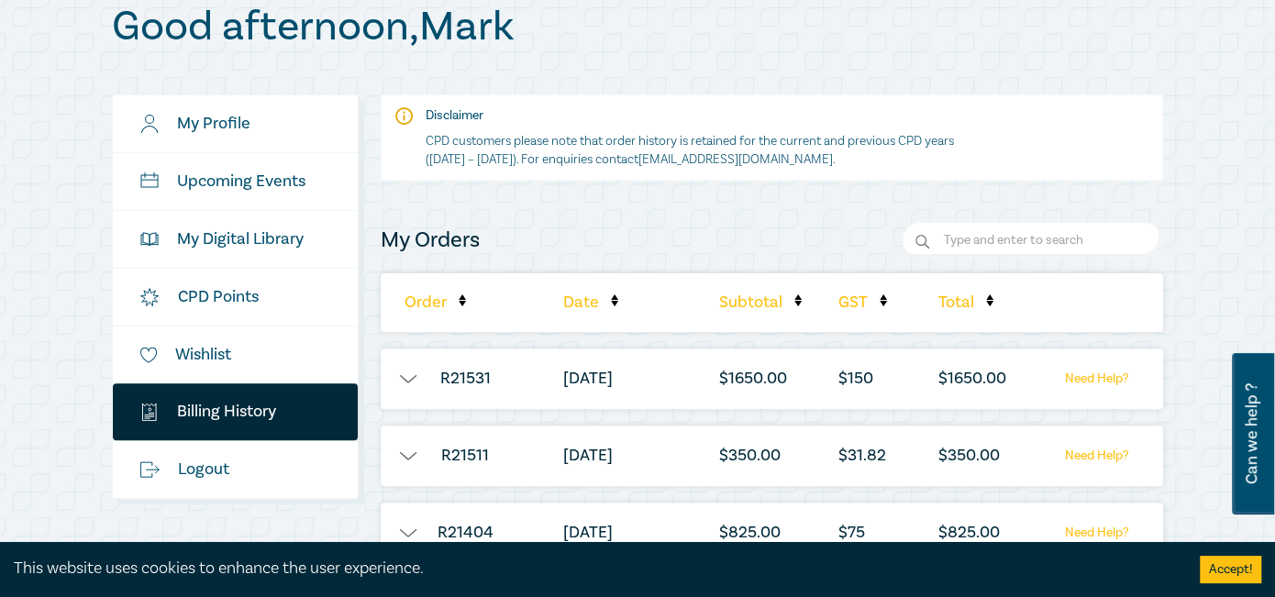
scroll to position [275, 0]
